Goal: Find contact information: Find contact information

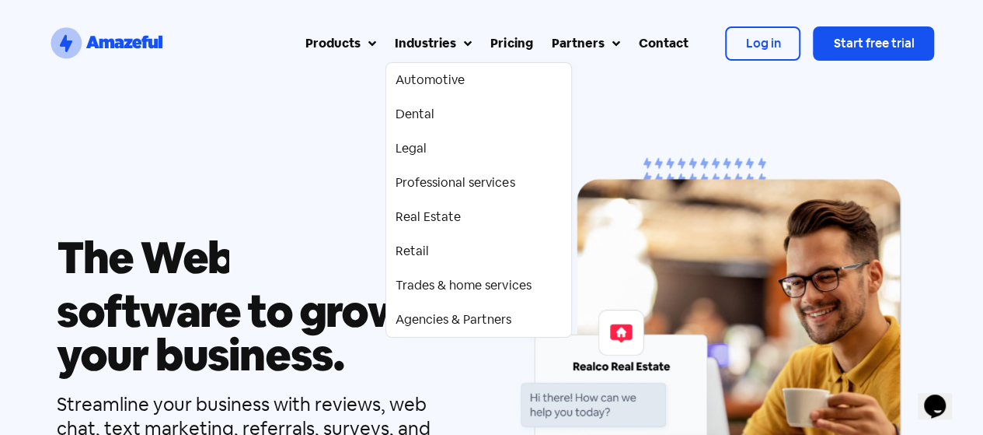
click at [414, 39] on div "Industries" at bounding box center [425, 43] width 61 height 19
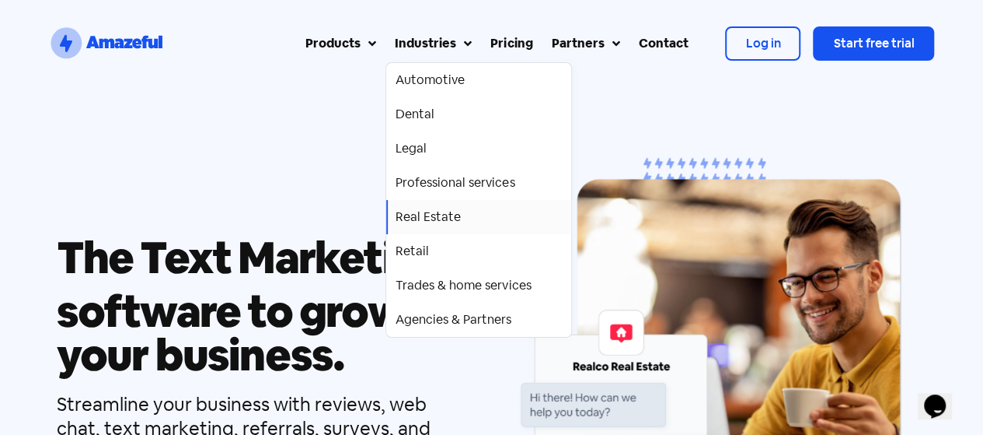
click at [444, 220] on div "Real Estate" at bounding box center [428, 217] width 65 height 19
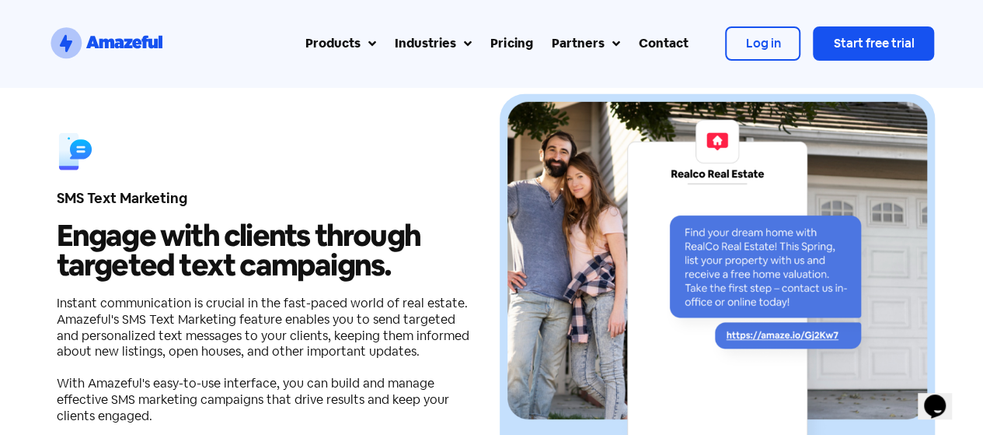
scroll to position [2390, 0]
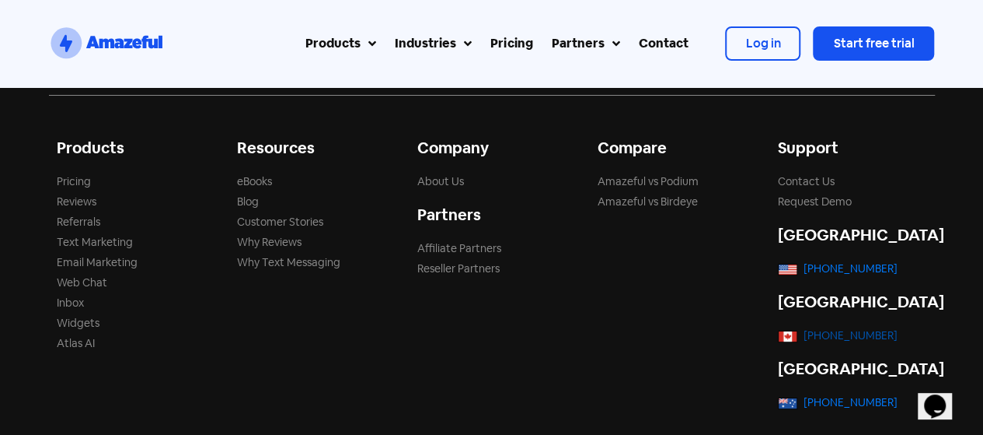
click at [826, 328] on link "[PHONE_NUMBER]" at bounding box center [851, 335] width 94 height 14
